Goal: Information Seeking & Learning: Learn about a topic

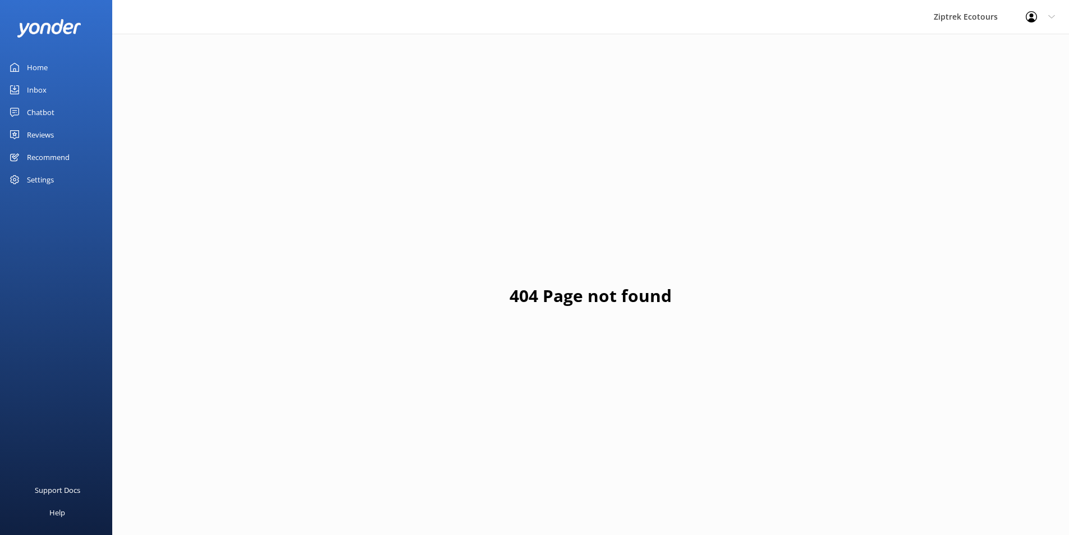
click at [68, 136] on link "Reviews" at bounding box center [56, 134] width 112 height 22
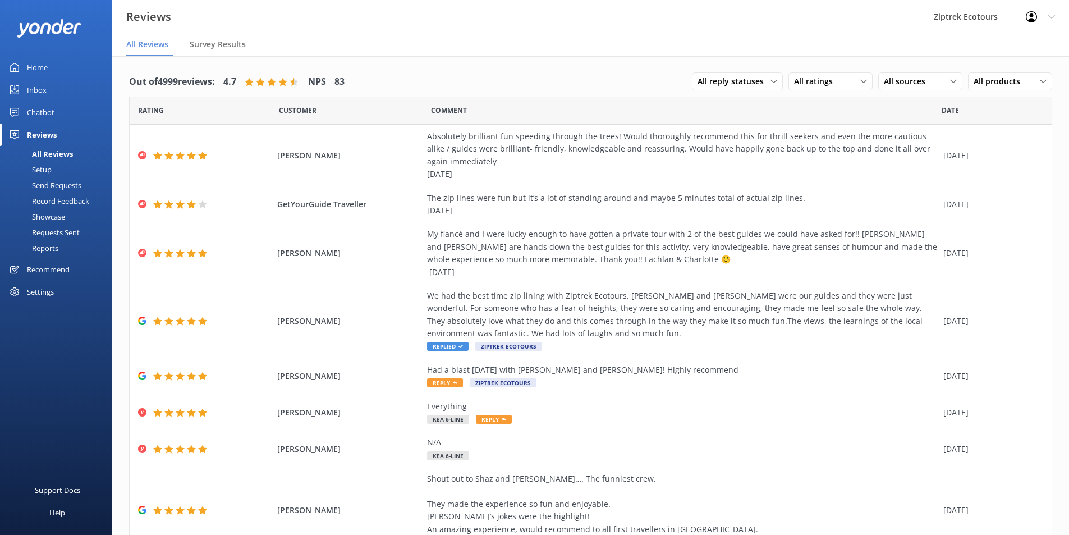
click at [79, 72] on link "Home" at bounding box center [56, 67] width 112 height 22
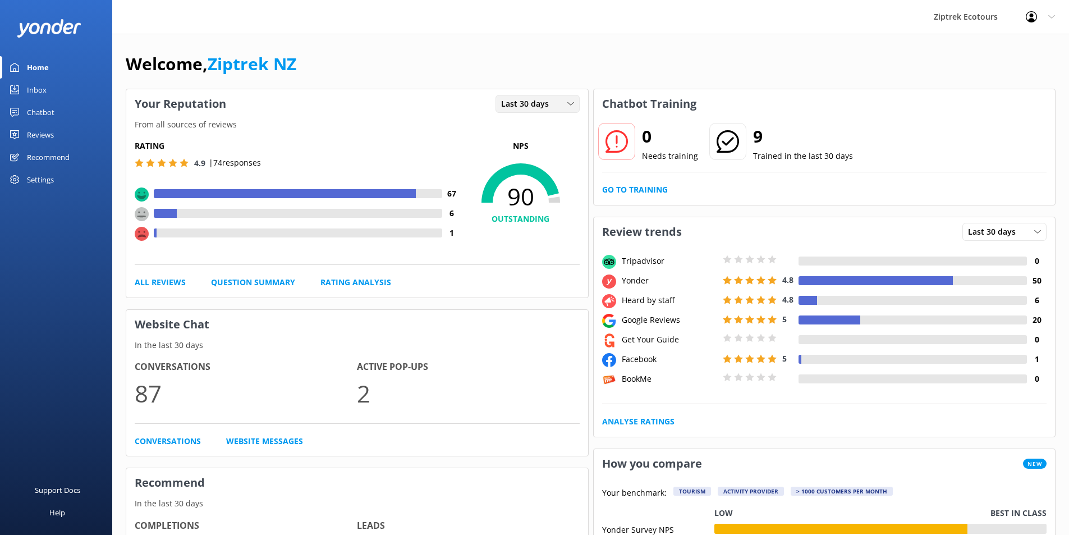
click at [563, 107] on div "Last 30 days" at bounding box center [537, 104] width 79 height 12
click at [546, 84] on div "Welcome, Ziptrek NZ" at bounding box center [591, 69] width 930 height 38
click at [546, 111] on div "Last 30 days Last 7 days Last 30 days" at bounding box center [537, 104] width 84 height 18
click at [550, 125] on link "Last 7 days" at bounding box center [546, 127] width 100 height 22
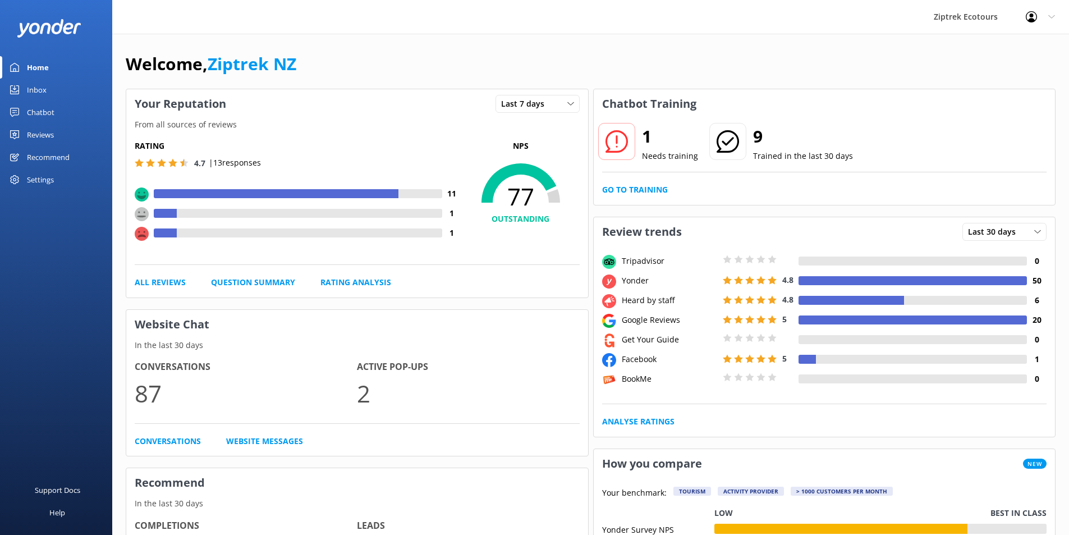
click at [54, 134] on div "Reviews" at bounding box center [40, 134] width 27 height 22
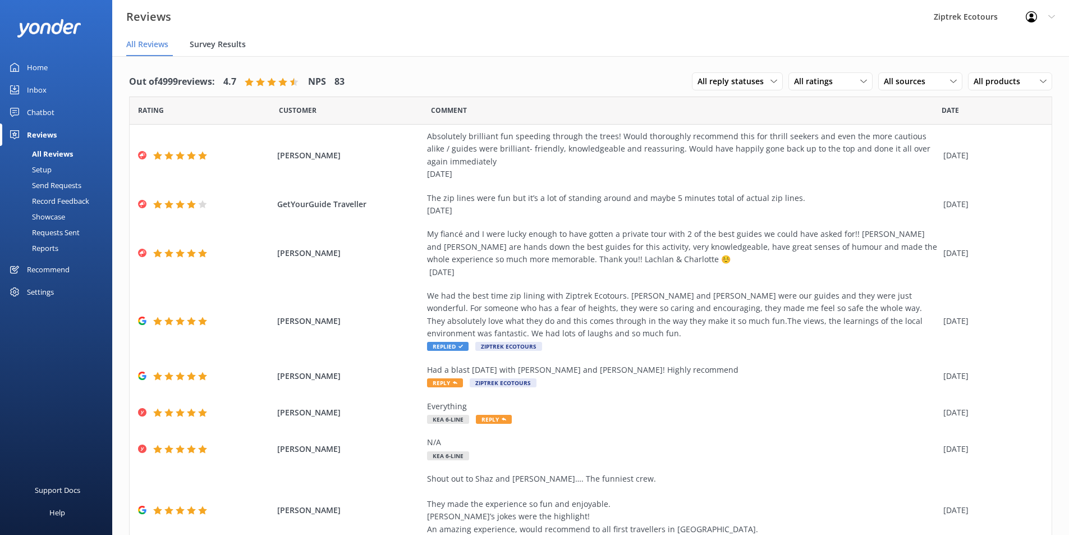
click at [233, 47] on span "Survey Results" at bounding box center [218, 44] width 56 height 11
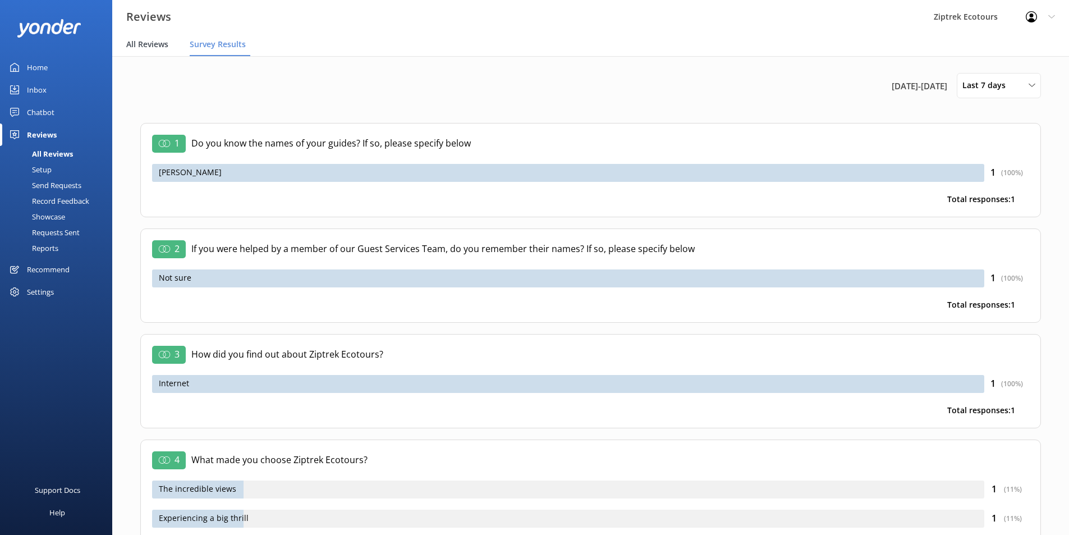
click at [150, 44] on span "All Reviews" at bounding box center [147, 44] width 42 height 11
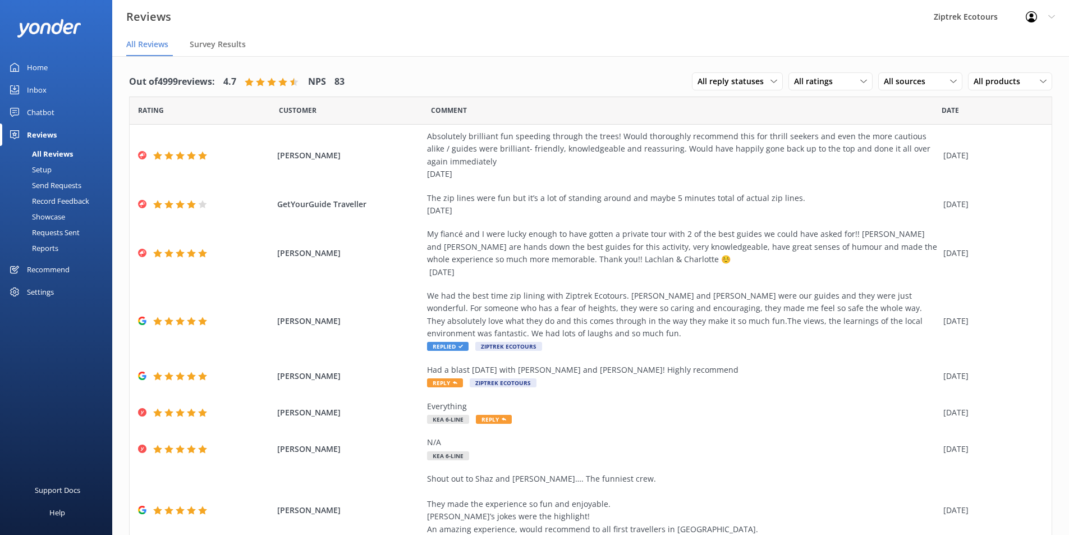
click at [62, 250] on link "Reports" at bounding box center [59, 248] width 105 height 16
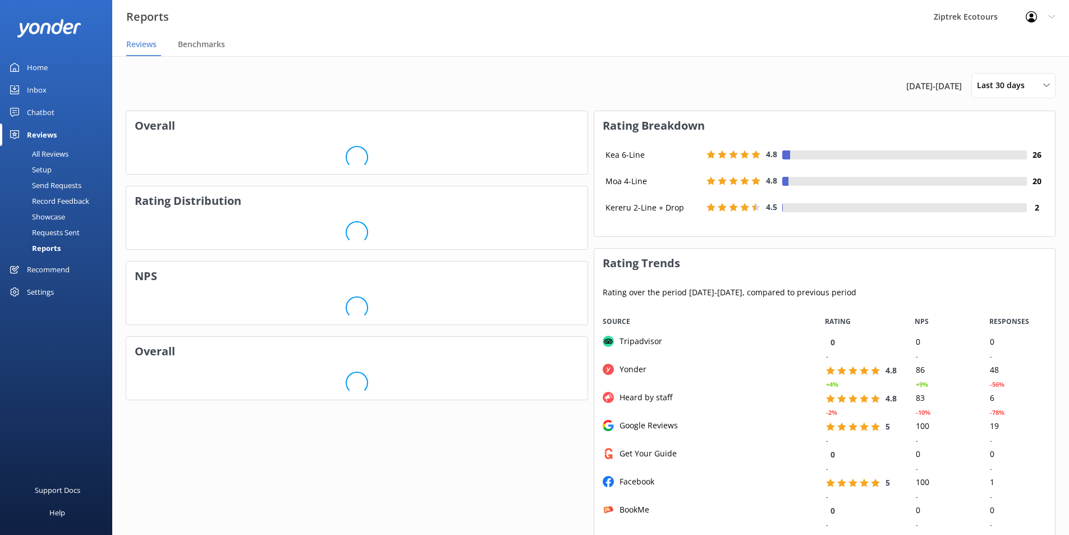
scroll to position [224, 452]
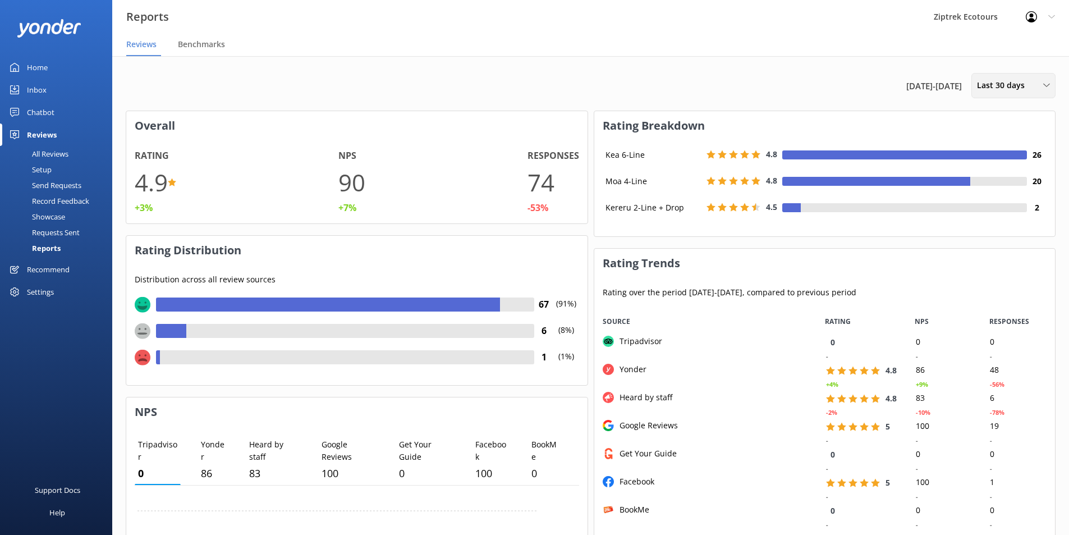
click at [1014, 93] on div "Last 30 days Last 7 days Last 30 days Last 90 days Last 180 days Custom" at bounding box center [1013, 85] width 84 height 25
click at [612, 88] on div "[DATE] - [DATE] Last 30 days Last 7 days Last 30 days Last 90 days Last 180 day…" at bounding box center [591, 85] width 930 height 25
click at [992, 94] on div "Last 30 days Last 7 days Last 30 days Last 90 days Last 180 days Custom" at bounding box center [1013, 85] width 84 height 25
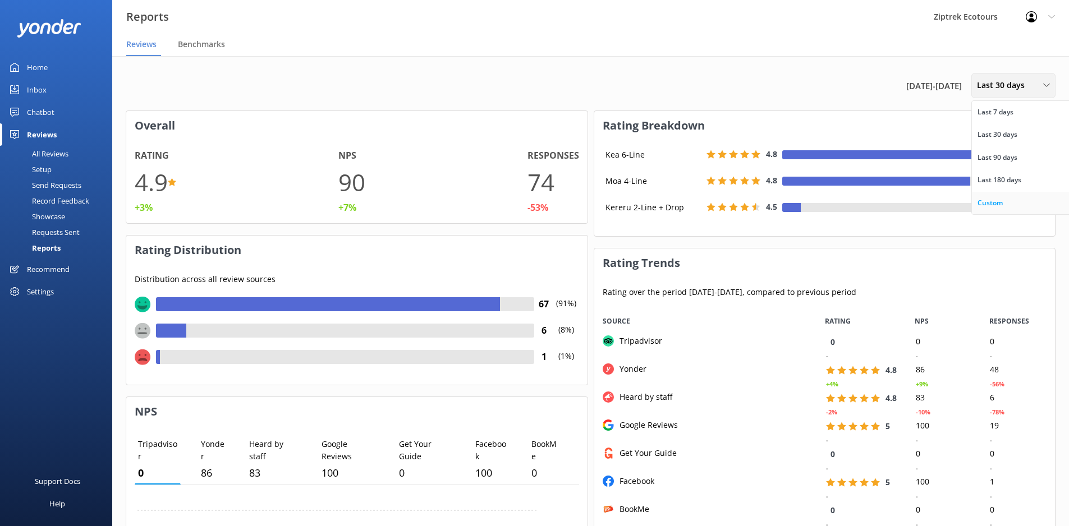
click at [997, 193] on link "Custom" at bounding box center [1022, 203] width 100 height 22
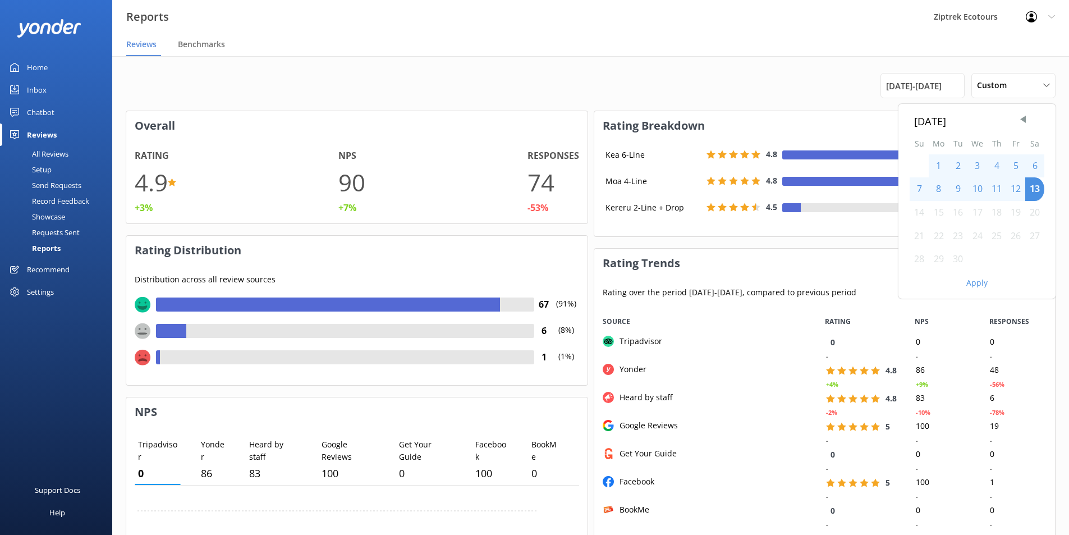
click at [941, 192] on div "8" at bounding box center [938, 189] width 20 height 24
click at [937, 159] on div "1" at bounding box center [938, 166] width 20 height 24
click at [919, 183] on div "7" at bounding box center [918, 189] width 19 height 24
click at [979, 284] on button "Apply" at bounding box center [976, 283] width 21 height 8
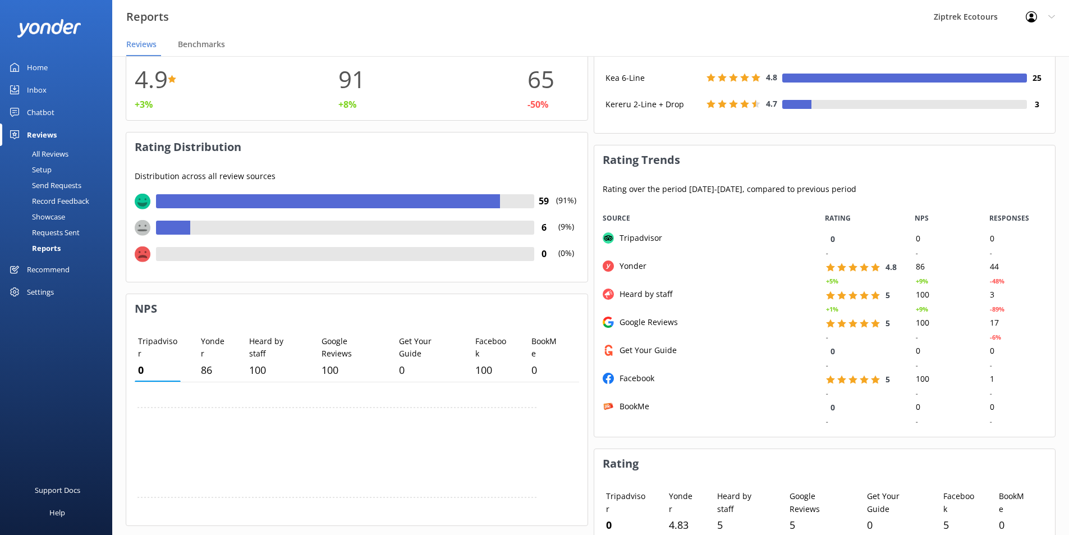
scroll to position [0, 0]
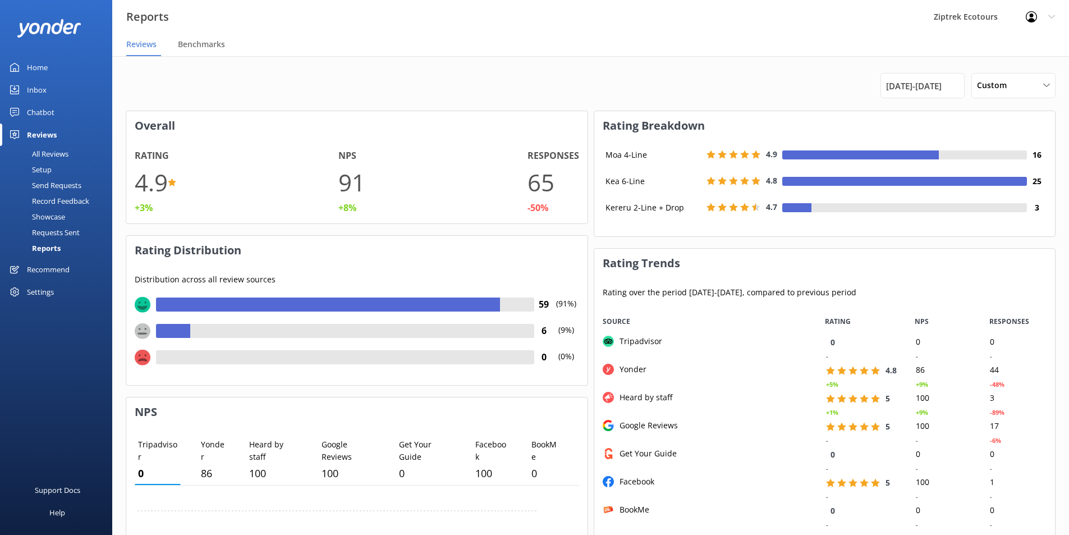
click at [149, 335] on use at bounding box center [143, 331] width 16 height 16
click at [144, 352] on use at bounding box center [143, 357] width 16 height 16
click at [58, 150] on div "All Reviews" at bounding box center [38, 154] width 62 height 16
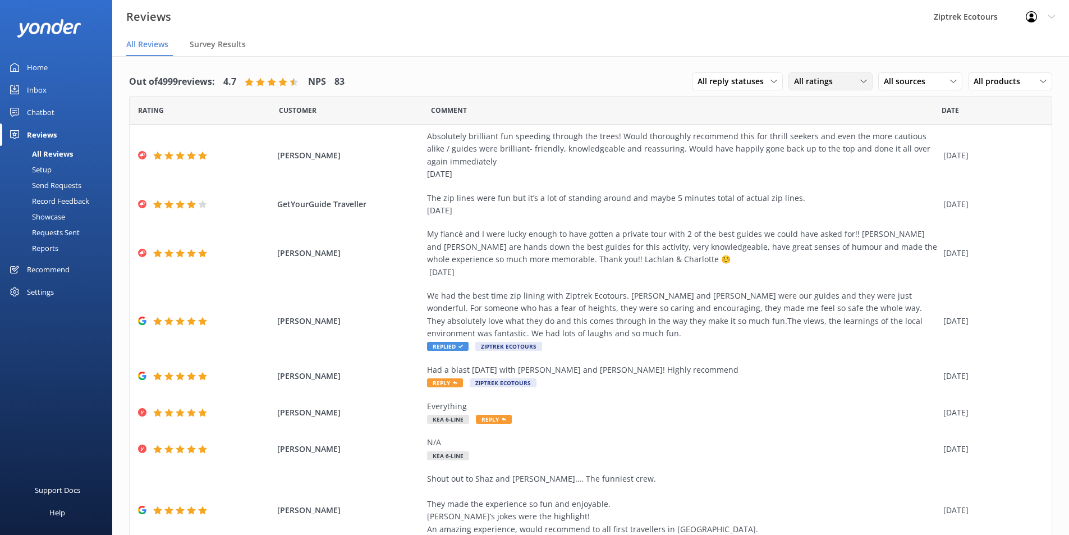
click at [809, 80] on span "All ratings" at bounding box center [816, 81] width 45 height 12
click at [816, 153] on div "Passives" at bounding box center [826, 149] width 44 height 11
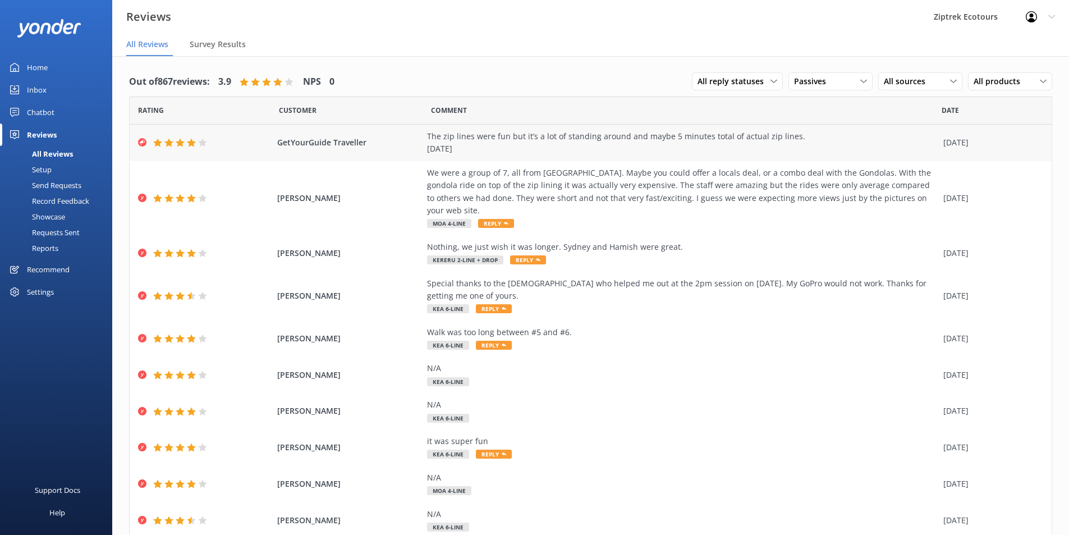
drag, startPoint x: 977, startPoint y: 134, endPoint x: 277, endPoint y: 147, distance: 700.2
click at [277, 147] on div "GetYourGuide Traveller The zip lines were fun but it’s a lot of standing around…" at bounding box center [591, 143] width 922 height 36
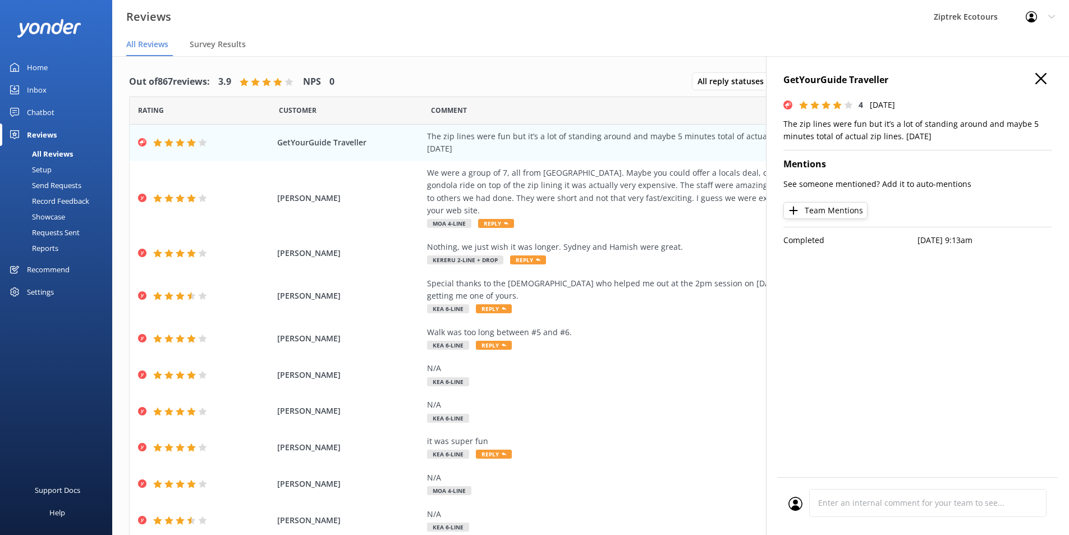
click at [521, 71] on div "Out of 867 reviews: 3.9 NPS 0 All reply statuses All reply statuses Needs a rep…" at bounding box center [590, 81] width 923 height 29
click at [1038, 86] on h4 "GetYourGuide Traveller" at bounding box center [917, 80] width 269 height 15
click at [1048, 76] on h4 "GetYourGuide Traveller" at bounding box center [917, 80] width 269 height 15
click at [1043, 79] on icon "button" at bounding box center [1040, 78] width 11 height 11
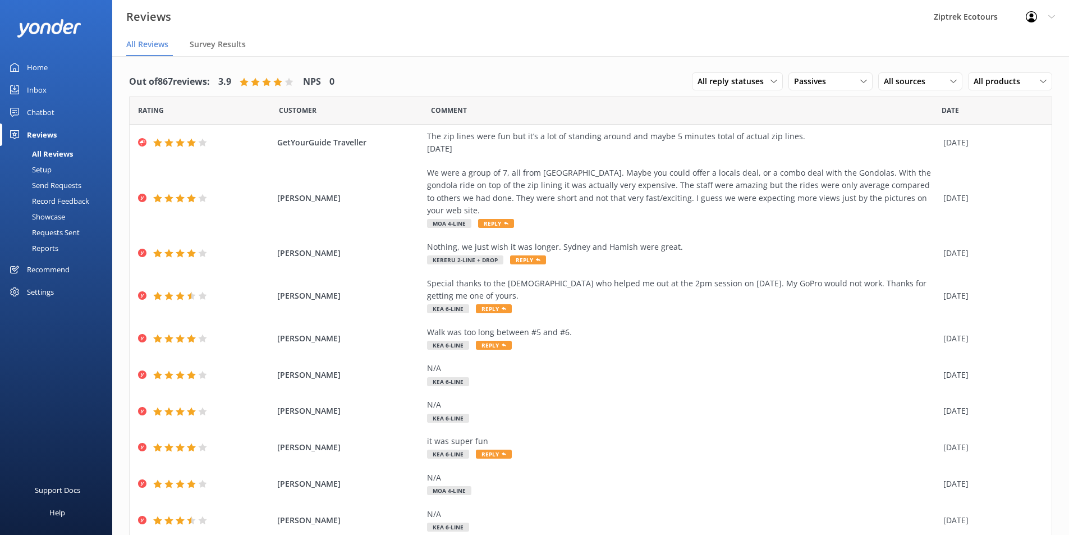
click at [61, 246] on link "Reports" at bounding box center [59, 248] width 105 height 16
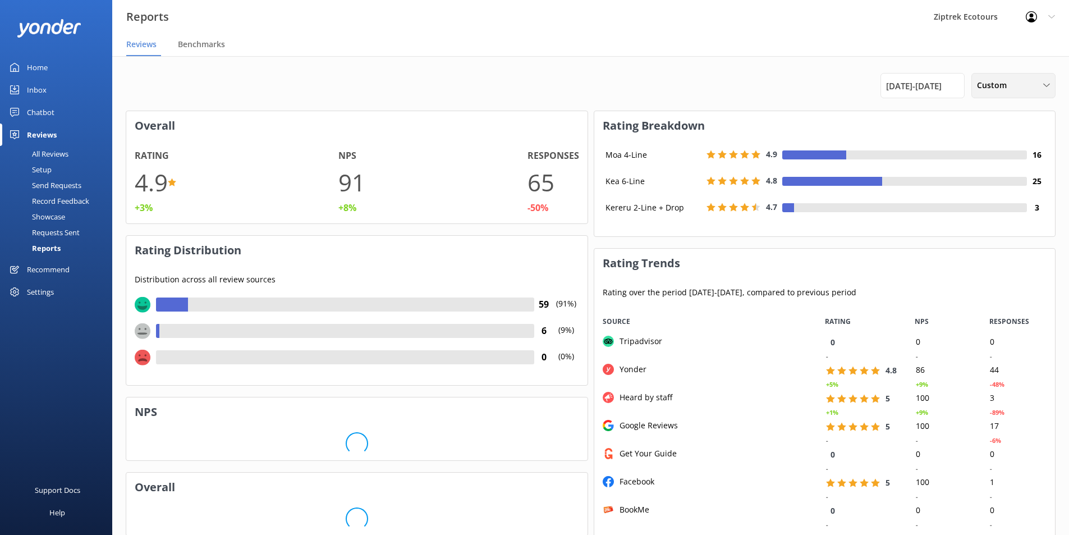
scroll to position [224, 452]
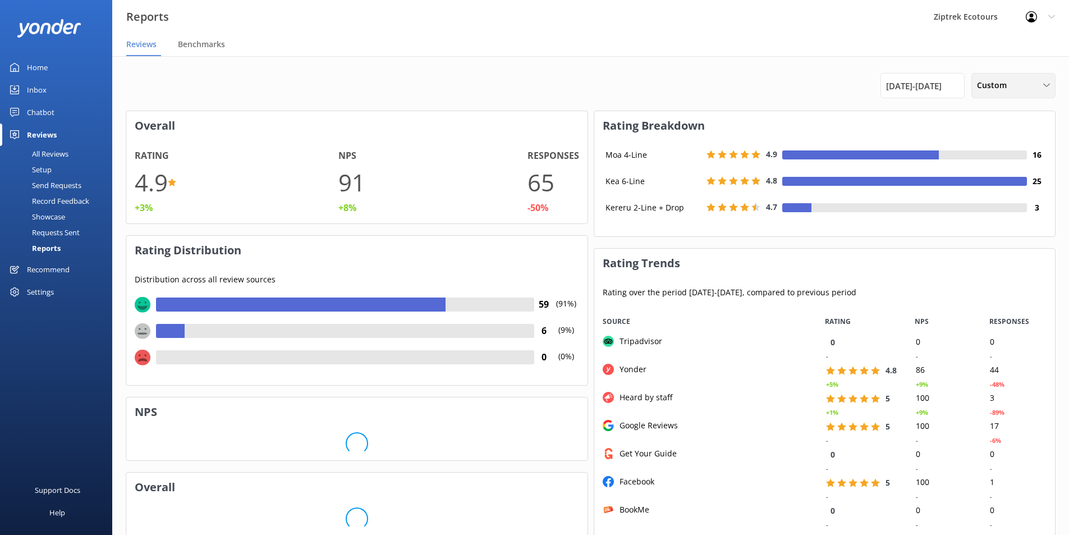
click at [997, 84] on span "Custom" at bounding box center [995, 85] width 36 height 12
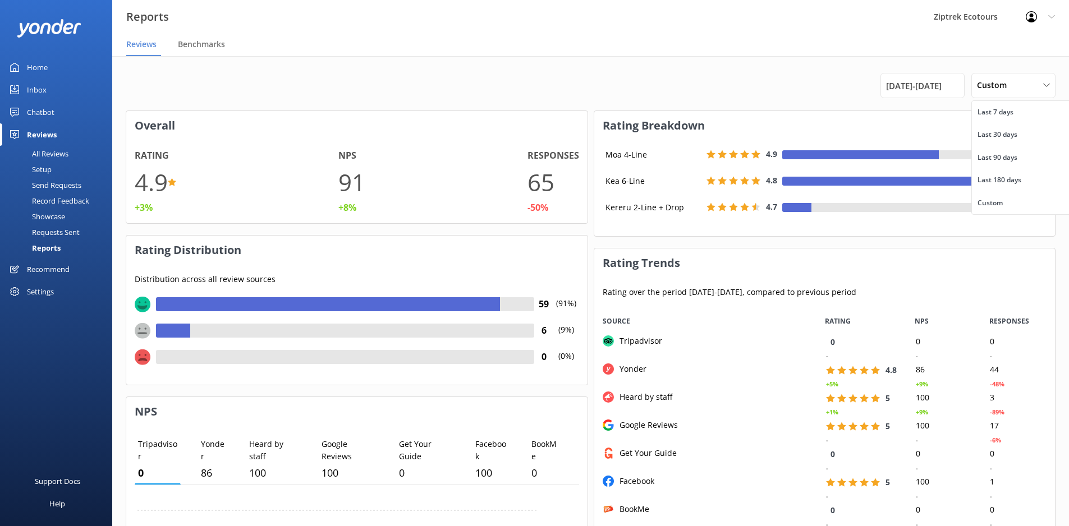
click at [764, 84] on div "[DATE] - [DATE] Custom Last 7 days Last 30 days Last 90 days Last 180 days Cust…" at bounding box center [591, 85] width 930 height 25
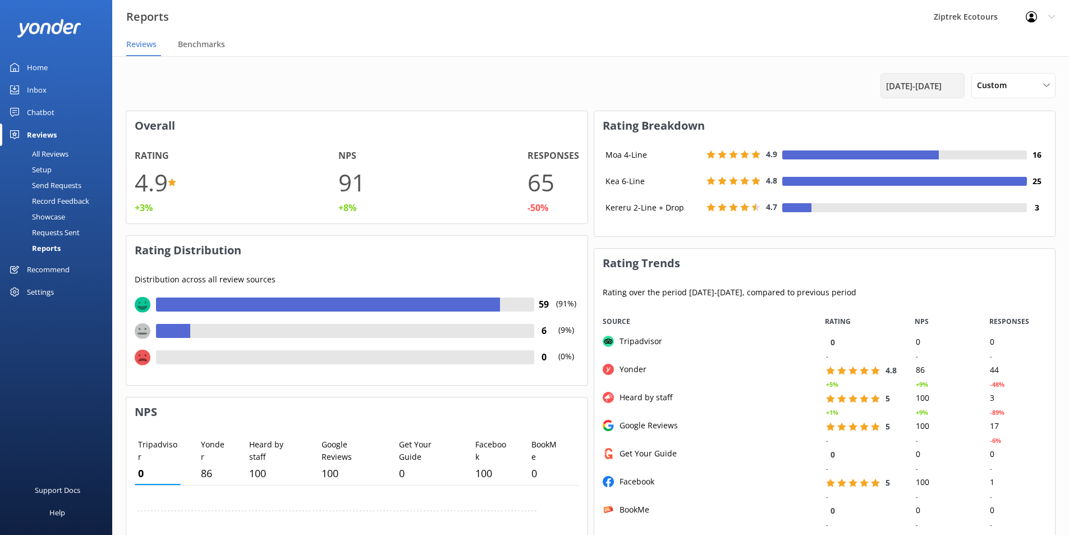
click at [886, 86] on span "[DATE] - [DATE]" at bounding box center [914, 85] width 56 height 13
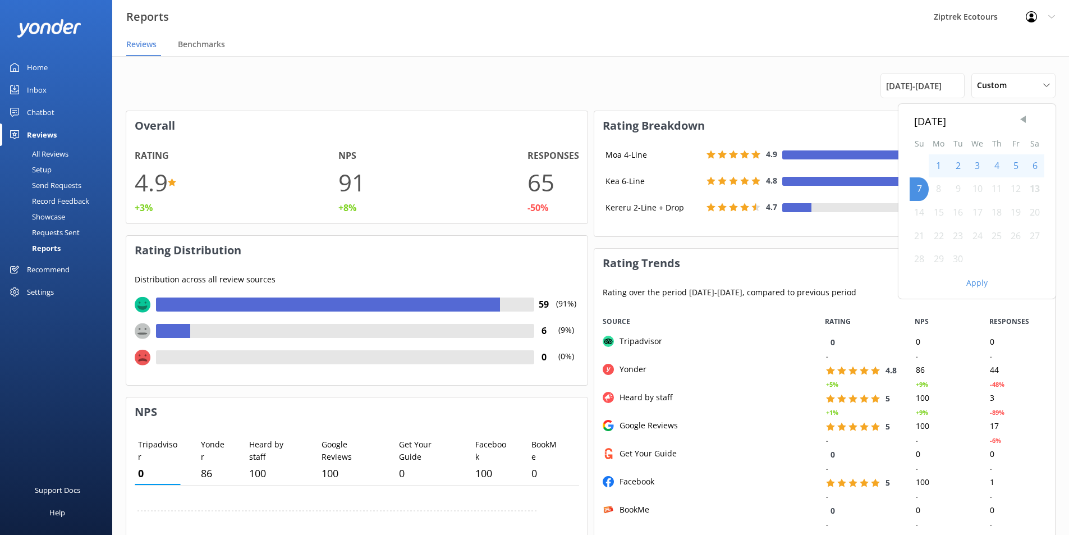
click at [1025, 118] on span "Previous Month" at bounding box center [1022, 119] width 11 height 11
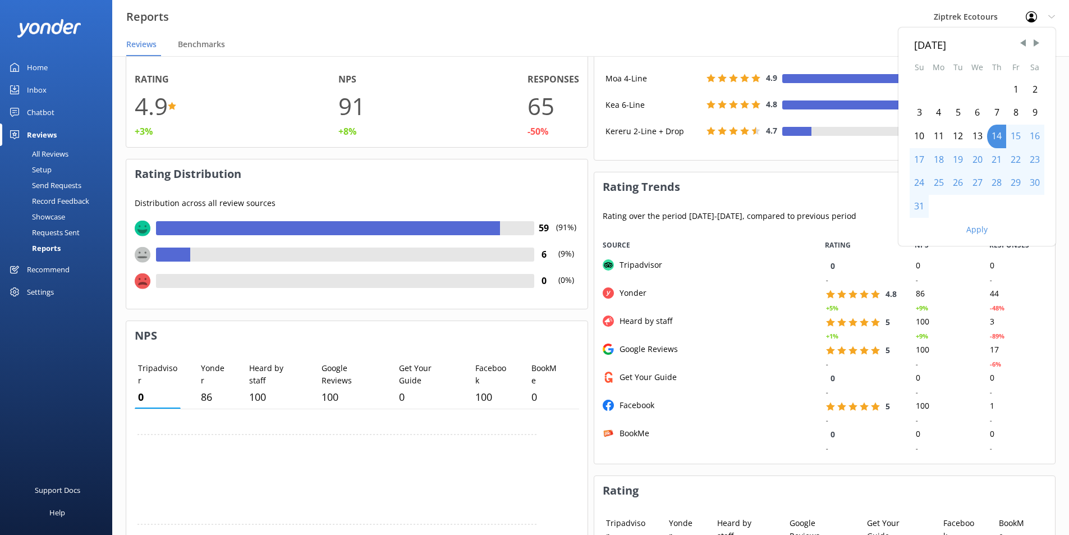
scroll to position [56, 0]
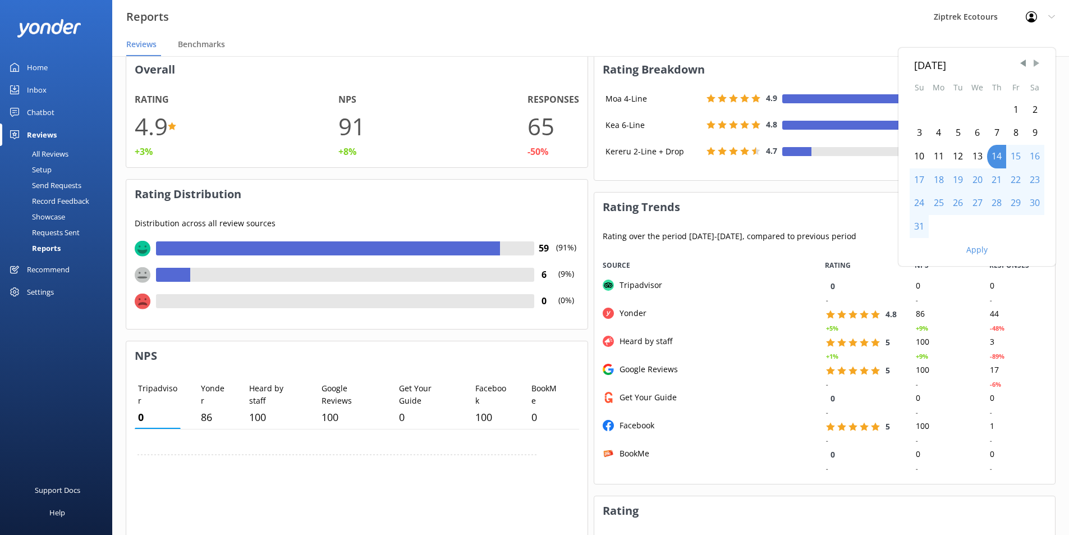
click at [1038, 66] on span "Next Month" at bounding box center [1036, 63] width 11 height 11
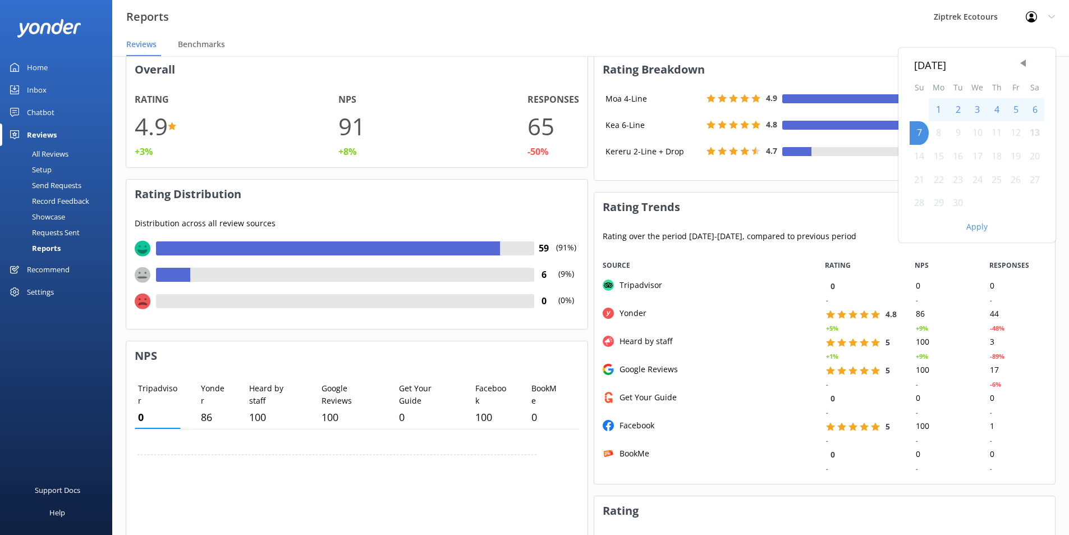
click at [939, 111] on div "1" at bounding box center [938, 110] width 20 height 24
click at [917, 130] on div "7" at bounding box center [918, 133] width 19 height 24
click at [1024, 64] on span "Previous Month" at bounding box center [1022, 63] width 11 height 11
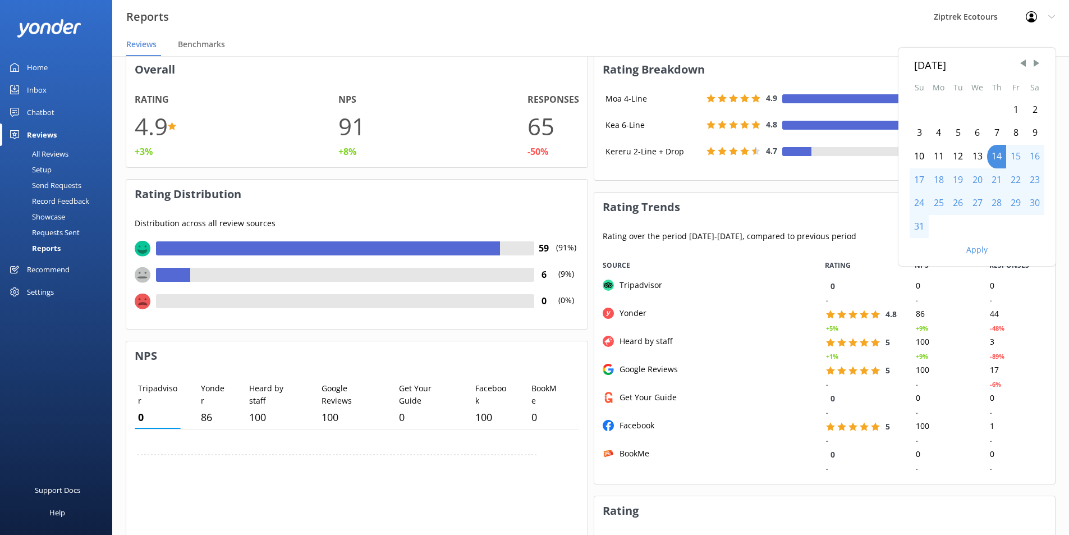
click at [923, 231] on div "31" at bounding box center [918, 227] width 19 height 24
click at [915, 229] on div "31" at bounding box center [918, 227] width 19 height 24
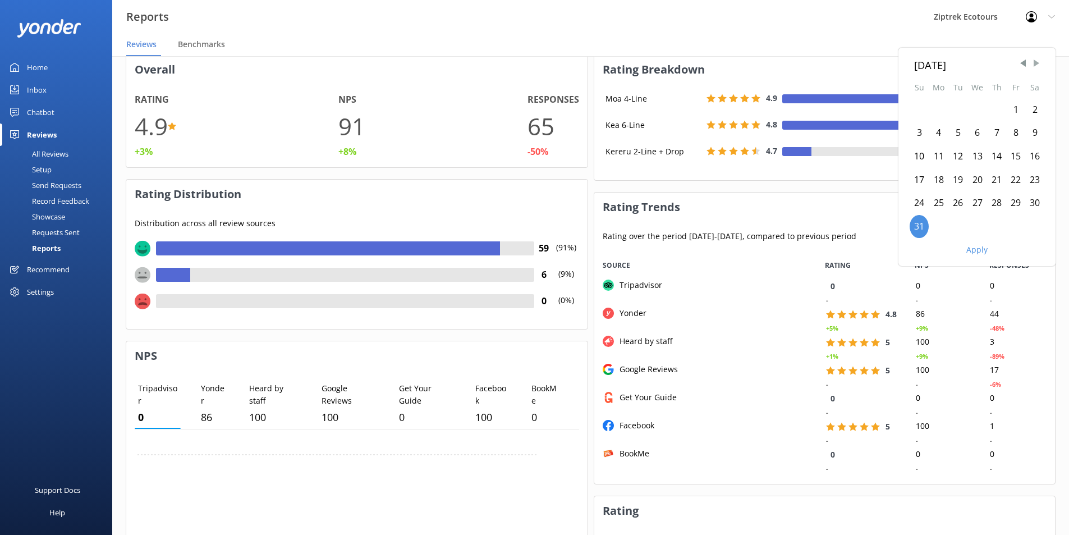
click at [1039, 62] on span "Next Month" at bounding box center [1036, 63] width 11 height 11
click at [940, 110] on div "1" at bounding box center [938, 110] width 20 height 24
click at [924, 126] on div "7" at bounding box center [918, 133] width 19 height 24
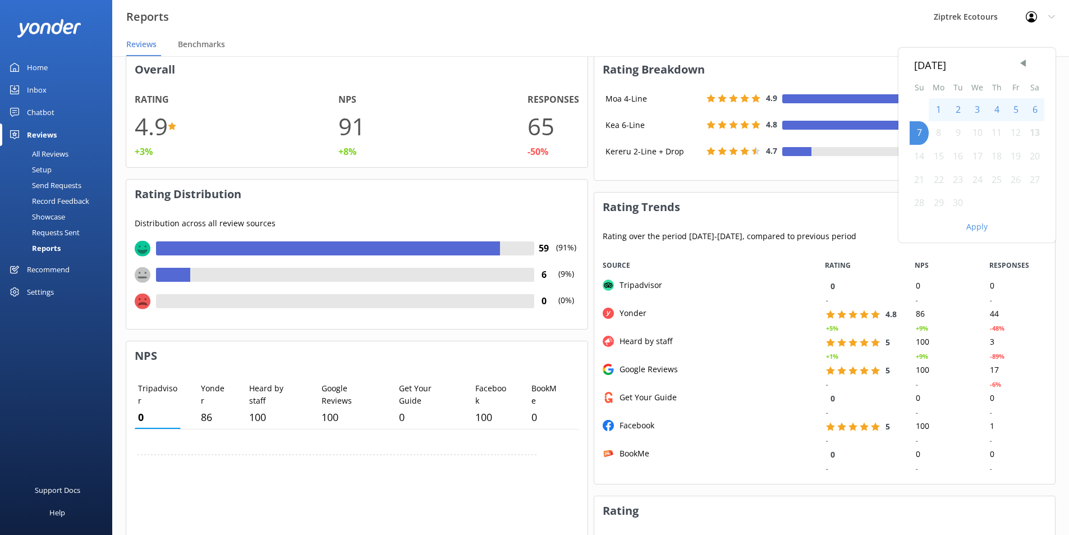
click at [923, 30] on div "Ziptrek Ecotours" at bounding box center [965, 17] width 92 height 34
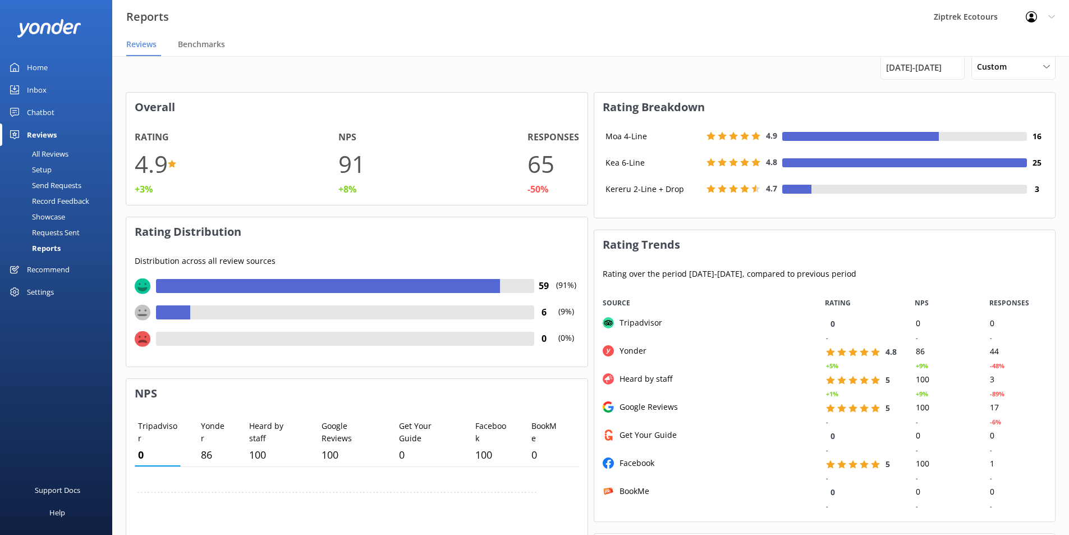
scroll to position [0, 0]
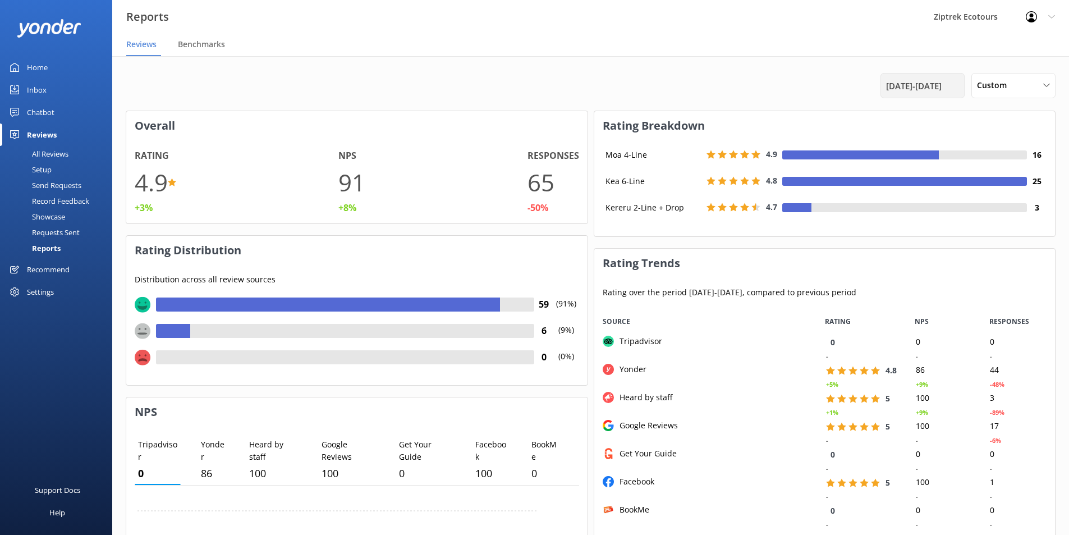
click at [935, 86] on span "[DATE] - [DATE]" at bounding box center [914, 85] width 56 height 13
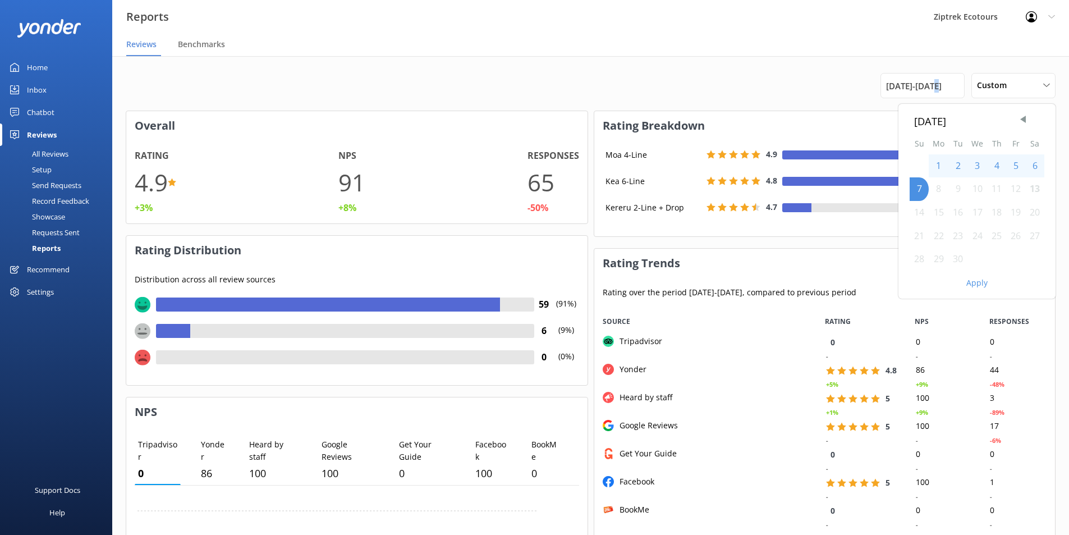
click at [941, 167] on div "1" at bounding box center [938, 166] width 20 height 24
click at [922, 190] on div "7" at bounding box center [918, 189] width 19 height 24
click at [828, 87] on div "[DATE] Su Mo Tu We Th Fr Sa 1 2 3 4 5 6 7 8 9 10 11 12 13 14 15 16 17 18 19 20 …" at bounding box center [591, 85] width 930 height 25
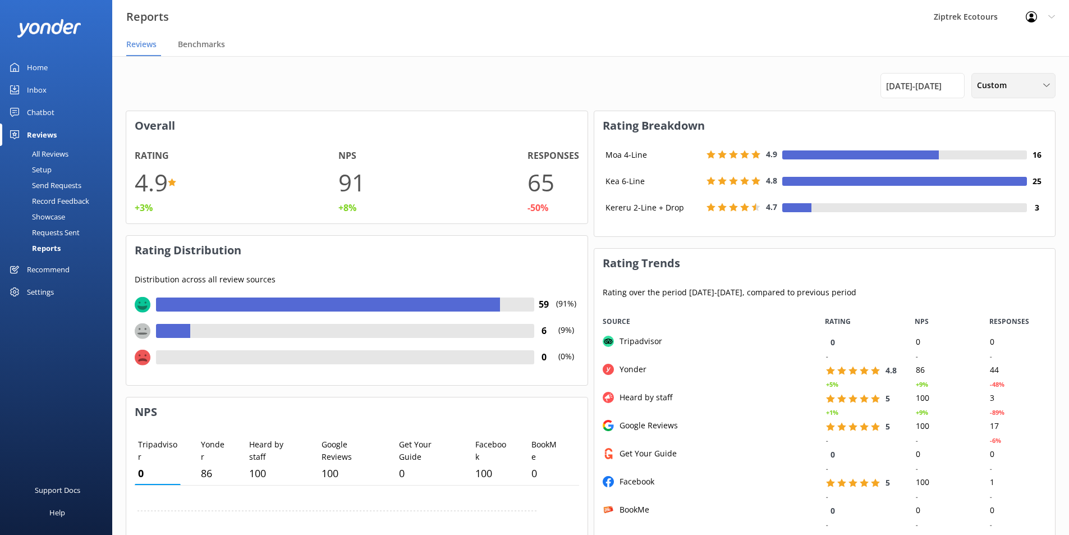
click at [1007, 82] on span "Custom" at bounding box center [995, 85] width 36 height 12
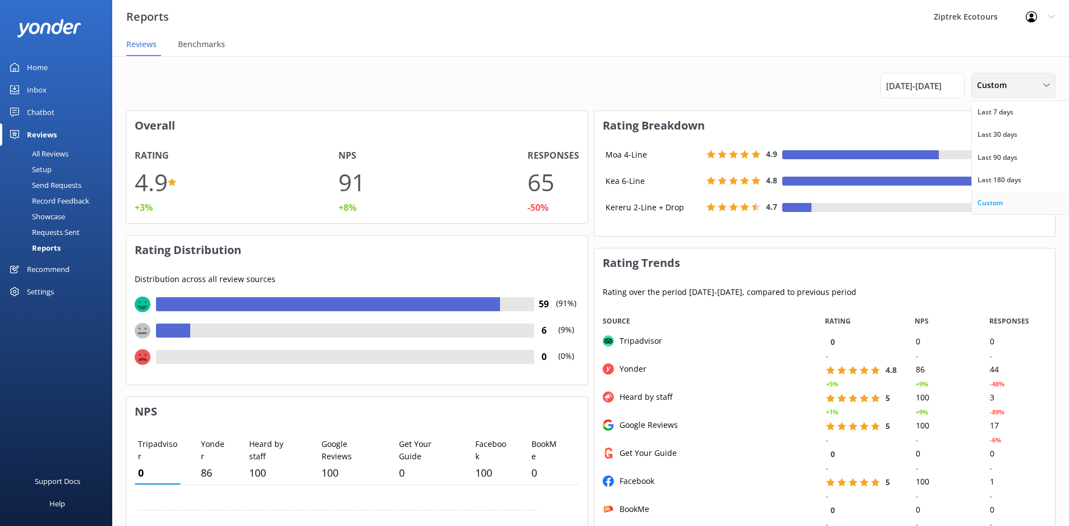
click at [1001, 197] on div "Custom" at bounding box center [989, 202] width 25 height 11
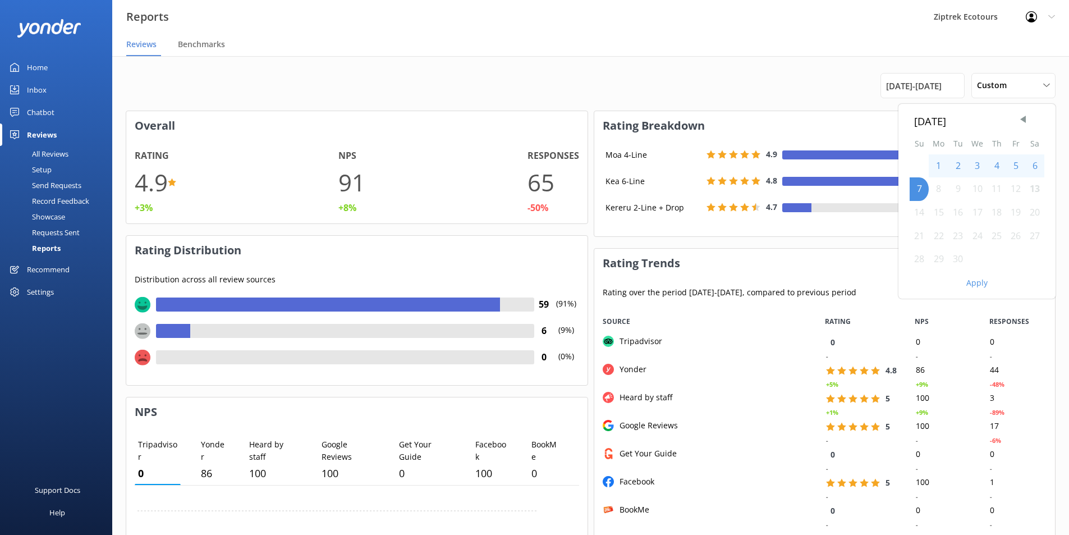
click at [938, 168] on div "1" at bounding box center [938, 166] width 20 height 24
click at [918, 190] on div "7" at bounding box center [918, 189] width 19 height 24
click at [1020, 121] on span "Previous Month" at bounding box center [1022, 119] width 11 height 11
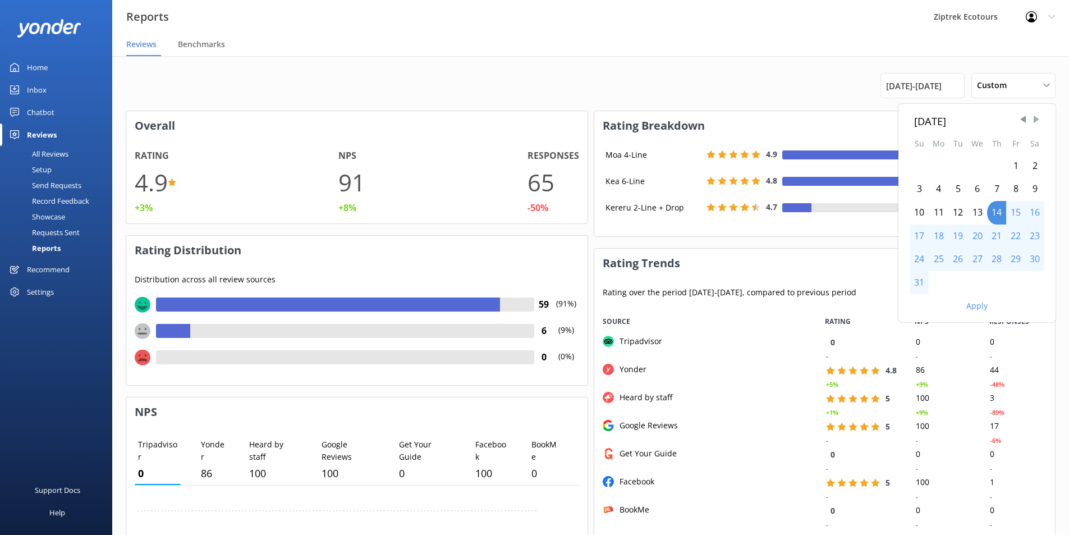
click at [1037, 121] on span "Next Month" at bounding box center [1036, 119] width 11 height 11
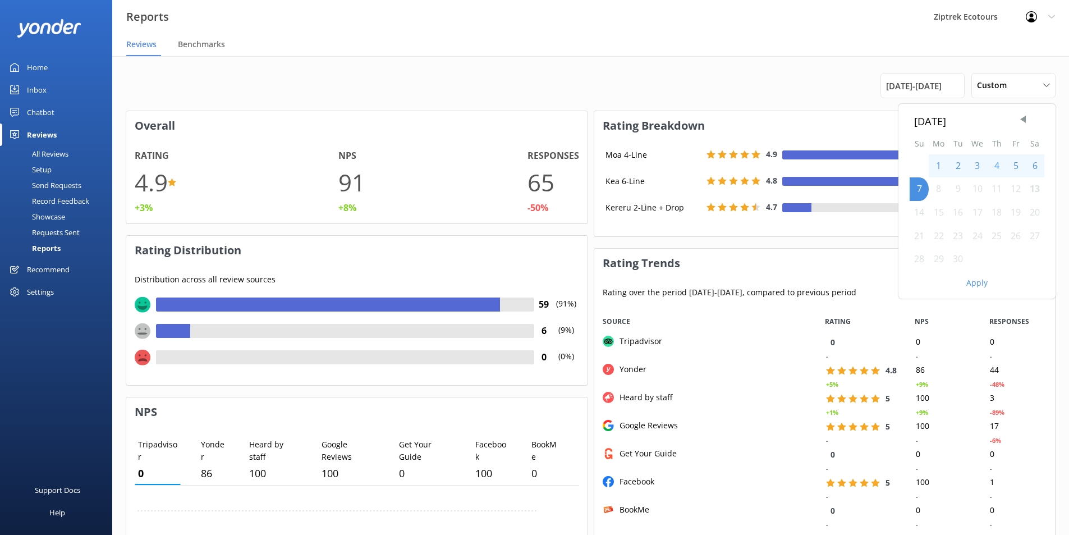
click at [956, 160] on div "2" at bounding box center [957, 166] width 19 height 24
click at [913, 183] on div "7" at bounding box center [918, 189] width 19 height 24
click at [955, 171] on div "2" at bounding box center [957, 166] width 19 height 24
click at [938, 164] on div "1" at bounding box center [938, 166] width 20 height 24
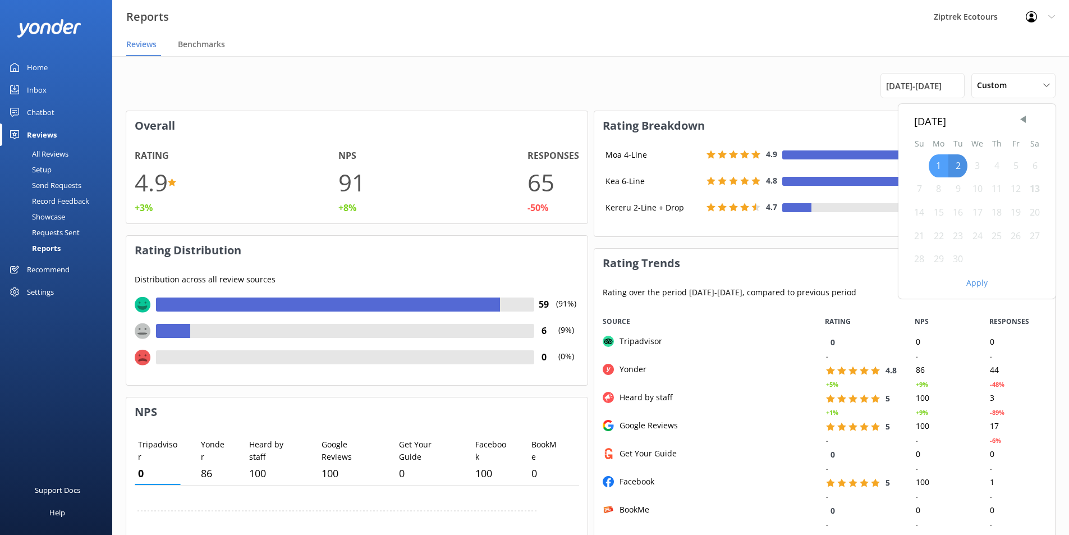
click at [937, 169] on div "1" at bounding box center [938, 166] width 20 height 24
click at [922, 187] on div "7" at bounding box center [918, 189] width 19 height 24
click at [978, 279] on button "Apply" at bounding box center [976, 283] width 21 height 8
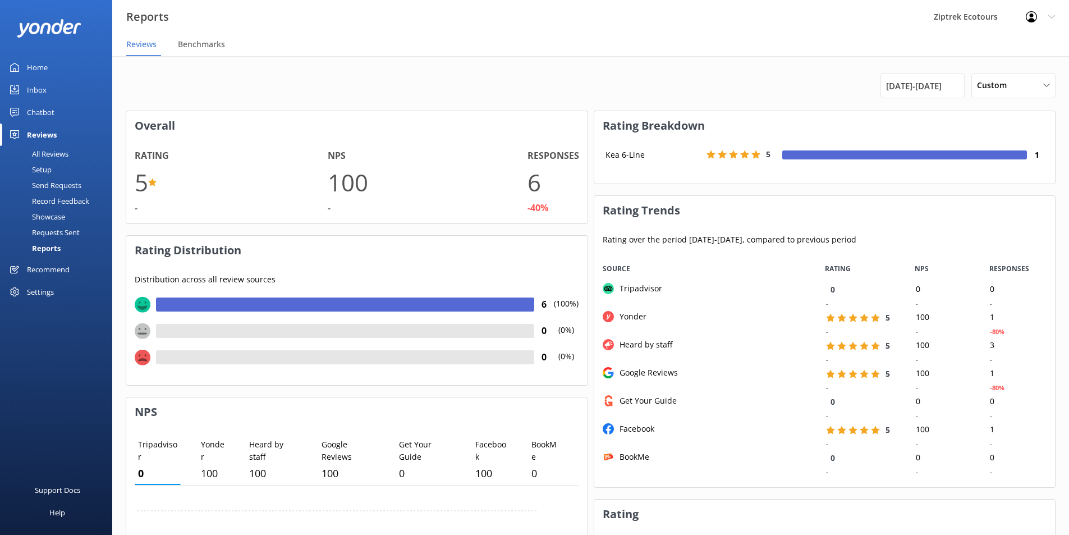
click at [54, 136] on div "Reviews" at bounding box center [42, 134] width 30 height 22
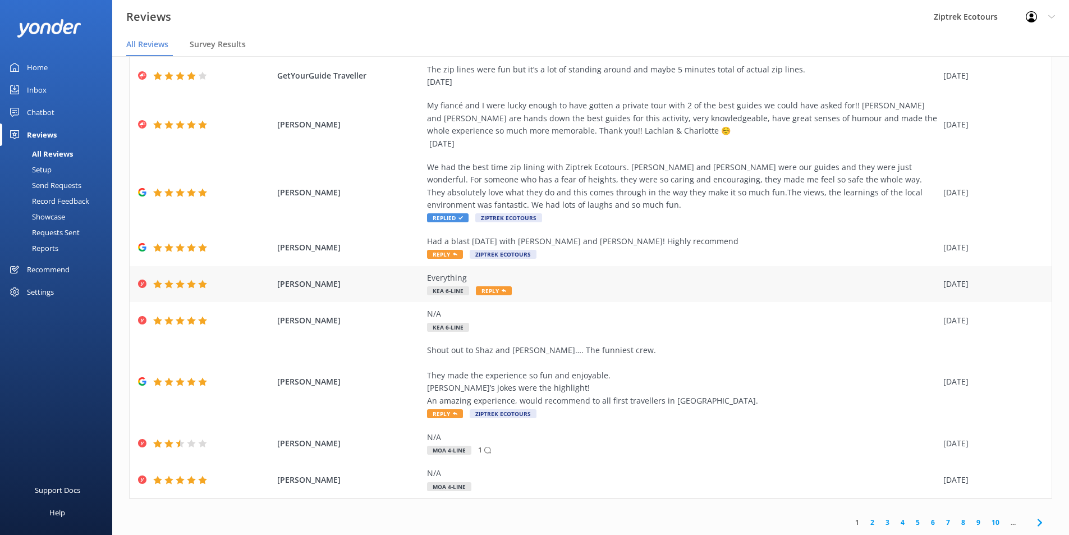
scroll to position [22, 0]
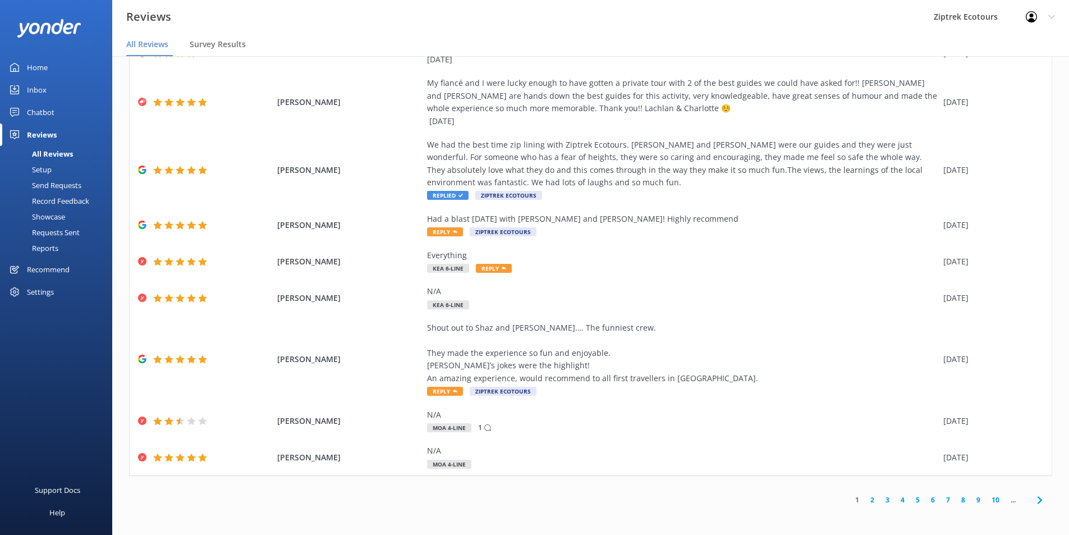
click at [866, 496] on link "2" at bounding box center [871, 499] width 15 height 11
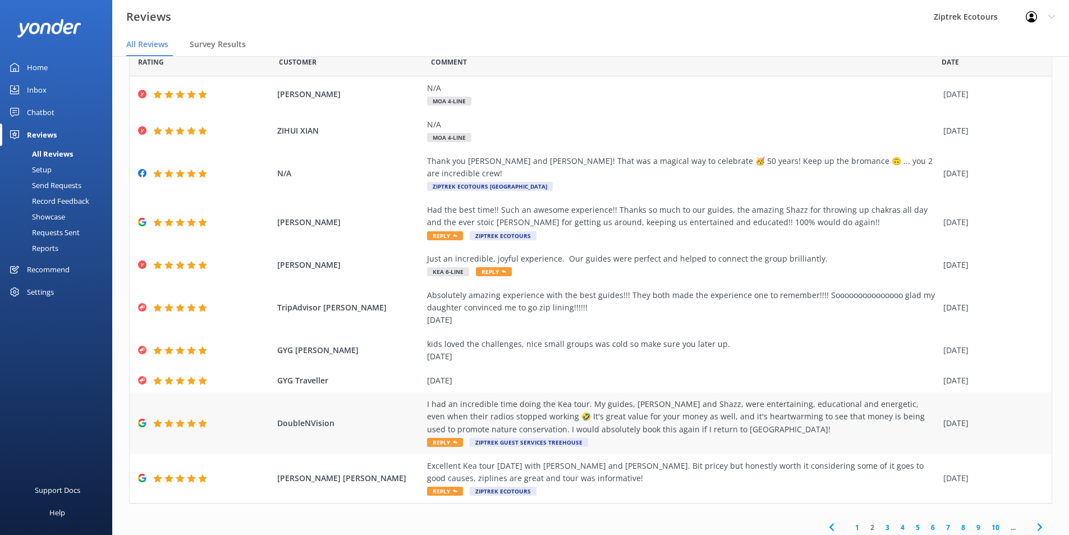
scroll to position [40, 0]
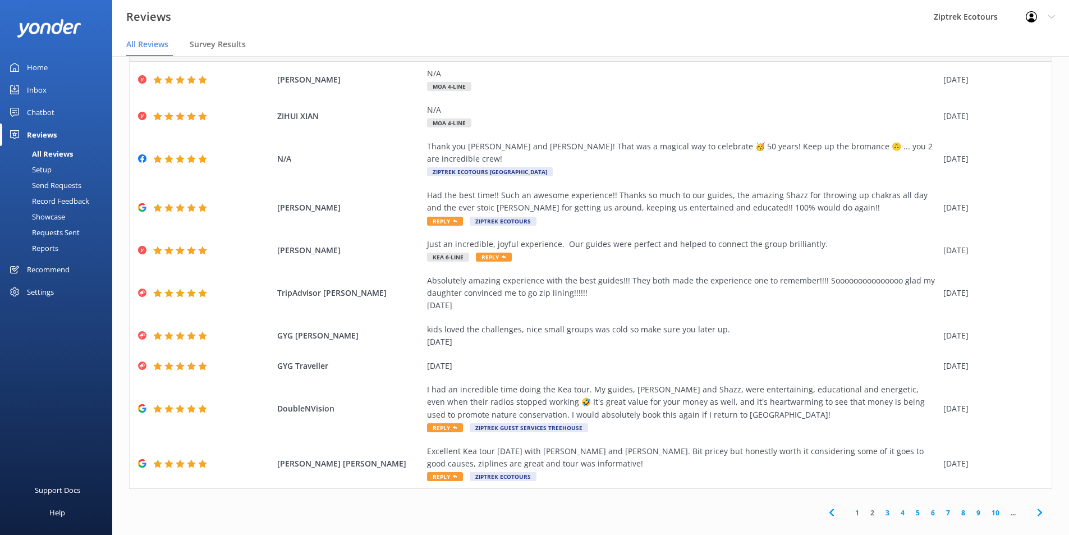
click at [52, 248] on div "Reports" at bounding box center [33, 248] width 52 height 16
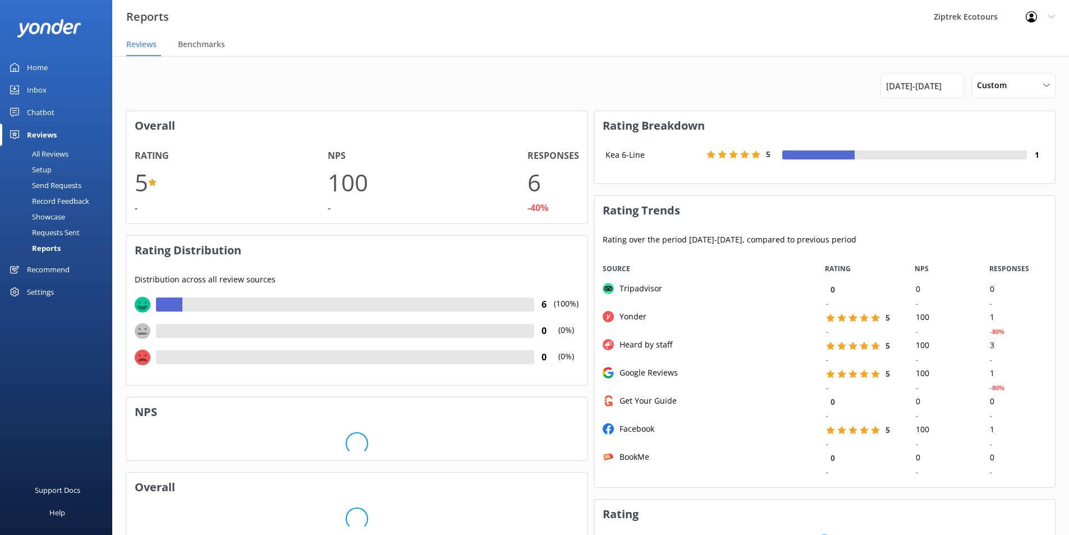
scroll to position [224, 452]
